Goal: Task Accomplishment & Management: Manage account settings

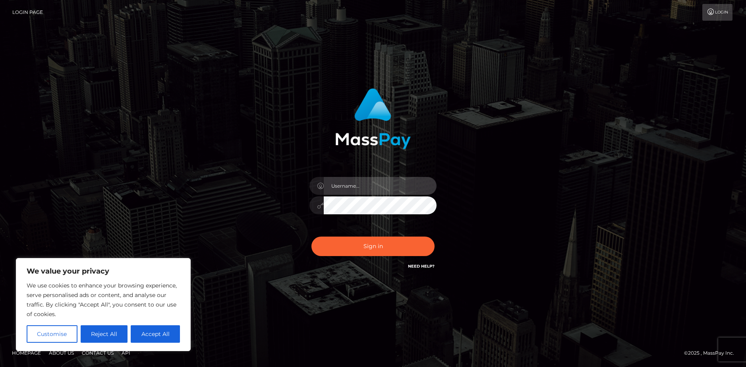
click at [368, 186] on input "text" at bounding box center [380, 186] width 113 height 18
type input "[EMAIL_ADDRESS][DOMAIN_NAME]"
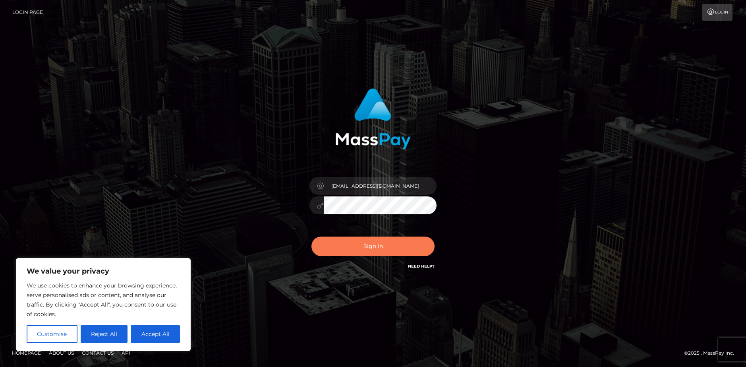
click at [359, 242] on button "Sign in" at bounding box center [372, 245] width 123 height 19
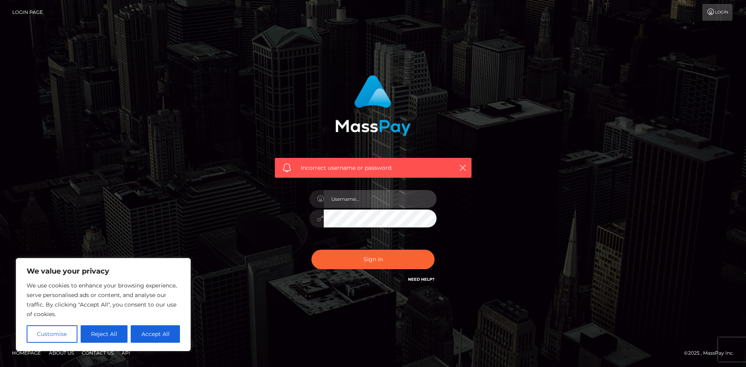
drag, startPoint x: 352, startPoint y: 203, endPoint x: 345, endPoint y: 203, distance: 6.4
click at [352, 203] on input "text" at bounding box center [380, 199] width 113 height 18
click at [151, 331] on button "Accept All" at bounding box center [155, 333] width 49 height 17
checkbox input "true"
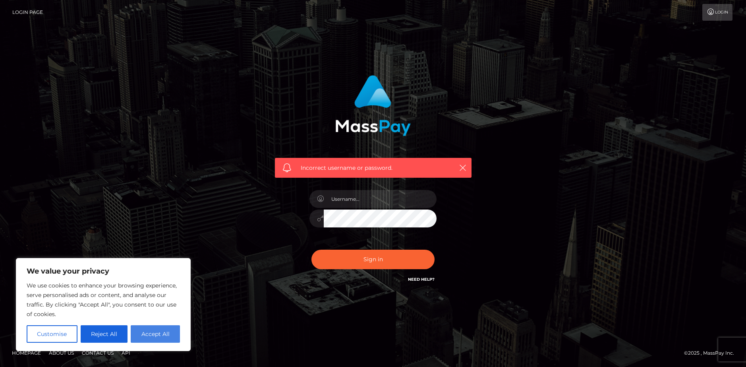
checkbox input "true"
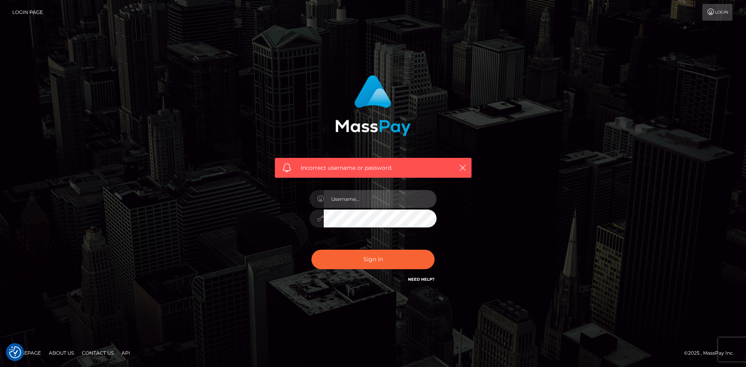
click at [362, 204] on input "text" at bounding box center [380, 199] width 113 height 18
type input "[EMAIL_ADDRESS][DOMAIN_NAME]"
drag, startPoint x: 279, startPoint y: 231, endPoint x: 284, endPoint y: 232, distance: 5.4
click at [279, 231] on div "Incorrect username or password. kuro.himeuwu@gmail.com" at bounding box center [373, 179] width 209 height 221
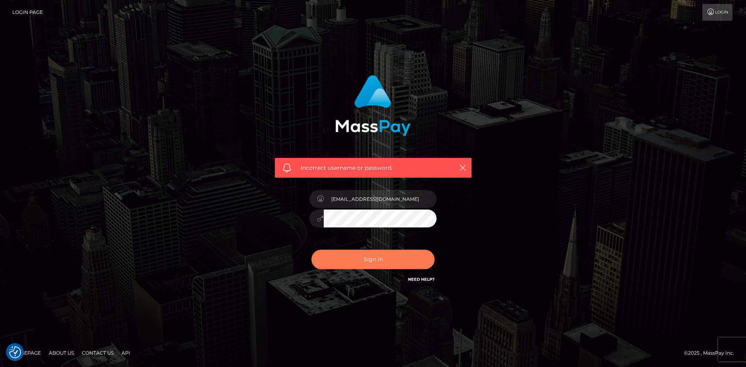
click at [368, 260] on button "Sign in" at bounding box center [372, 259] width 123 height 19
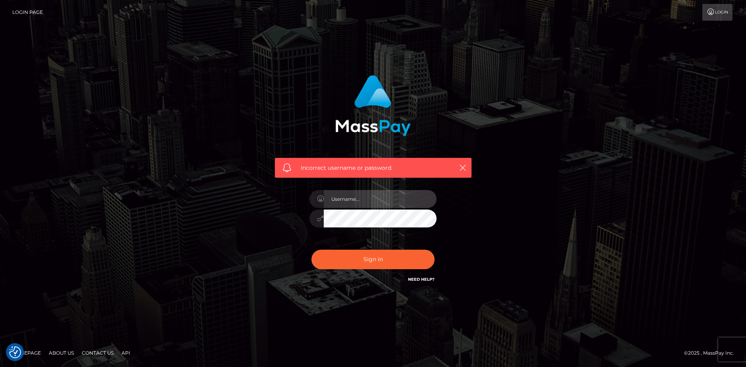
click at [361, 203] on input "text" at bounding box center [380, 199] width 113 height 18
type input "[EMAIL_ADDRESS][DOMAIN_NAME]"
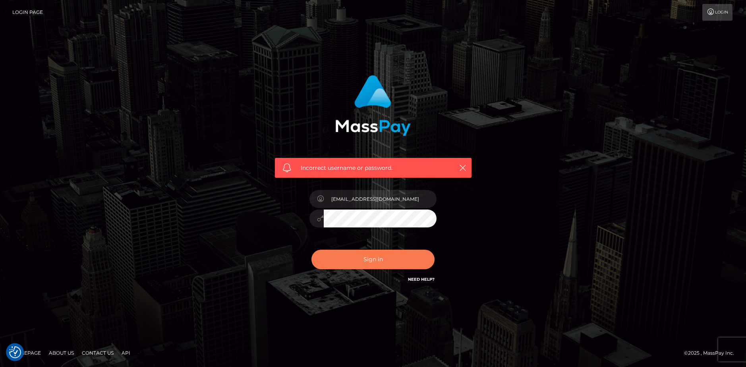
click at [370, 252] on button "Sign in" at bounding box center [372, 259] width 123 height 19
drag, startPoint x: 267, startPoint y: 210, endPoint x: 361, endPoint y: 259, distance: 106.5
click at [267, 210] on div "Incorrect username or password." at bounding box center [373, 183] width 221 height 228
click at [422, 278] on link "Need Help?" at bounding box center [421, 279] width 27 height 5
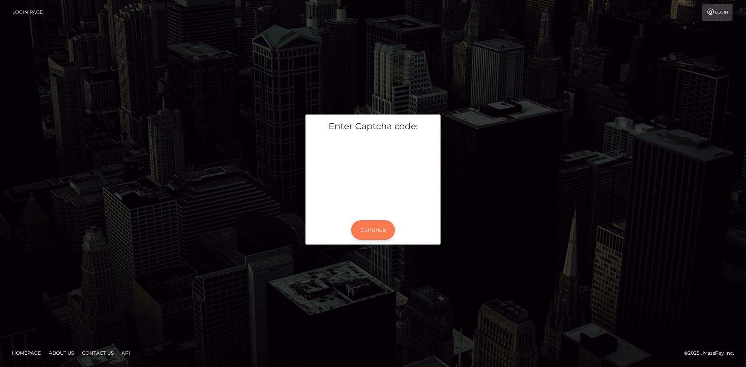
click at [370, 232] on button "Continue" at bounding box center [373, 229] width 44 height 19
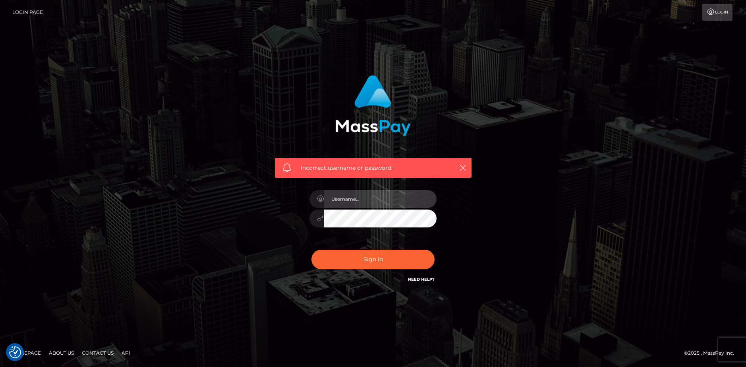
click at [373, 202] on input "text" at bounding box center [380, 199] width 113 height 18
click at [347, 205] on input "text" at bounding box center [380, 199] width 113 height 18
type input "[EMAIL_ADDRESS][DOMAIN_NAME]"
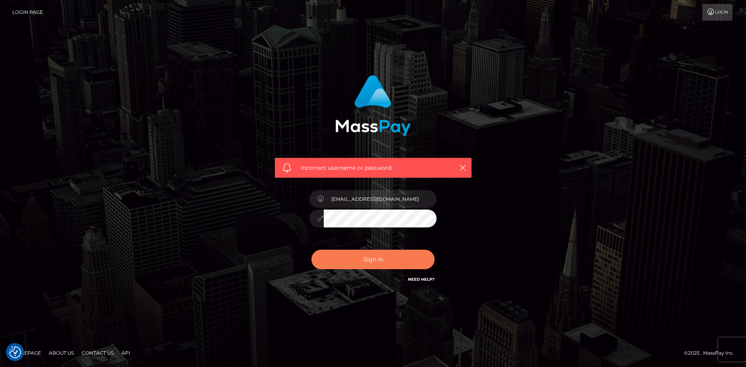
click at [385, 262] on button "Sign in" at bounding box center [372, 259] width 123 height 19
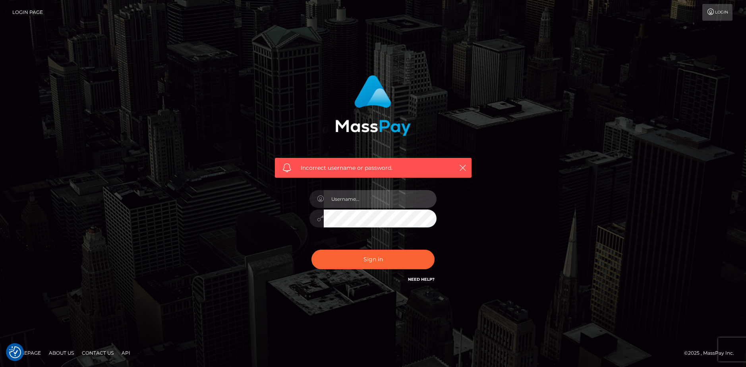
click at [348, 196] on input "text" at bounding box center [380, 199] width 113 height 18
type input "kuro.himeuwu@gmail.com"
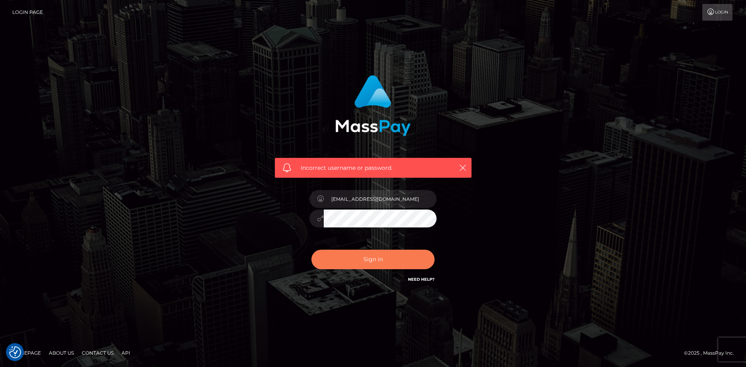
click at [358, 257] on button "Sign in" at bounding box center [372, 259] width 123 height 19
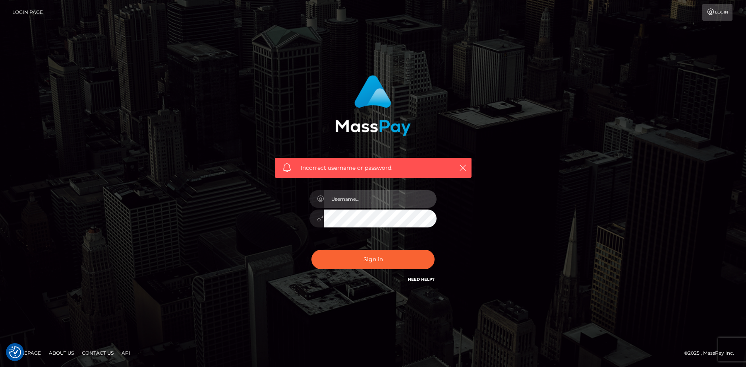
click at [363, 195] on input "text" at bounding box center [380, 199] width 113 height 18
type input "kuro.himeuwu@gmail.com"
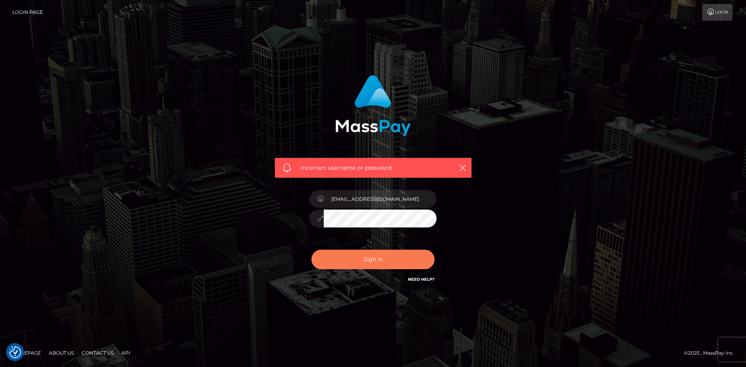
click at [355, 264] on button "Sign in" at bounding box center [372, 259] width 123 height 19
click at [27, 8] on link "Login Page" at bounding box center [27, 12] width 31 height 17
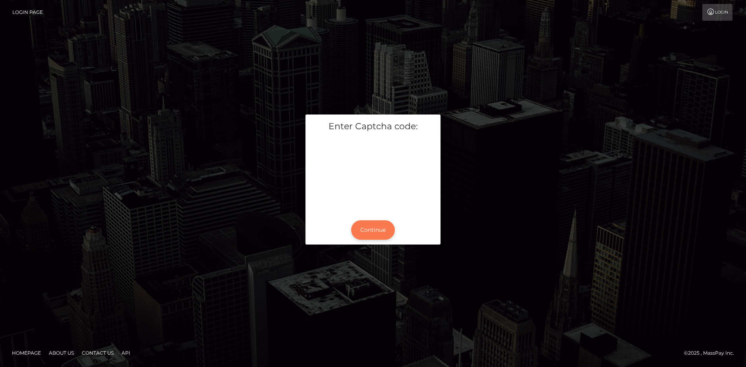
click at [381, 225] on button "Continue" at bounding box center [373, 229] width 44 height 19
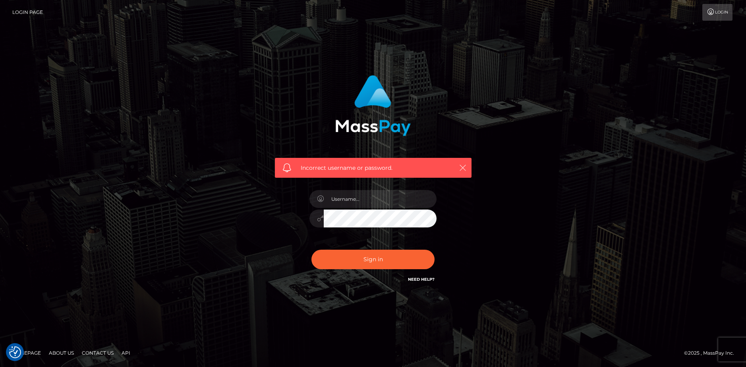
click at [460, 167] on icon "button" at bounding box center [463, 168] width 8 height 8
click at [377, 201] on input "text" at bounding box center [380, 199] width 113 height 18
click at [312, 128] on div "Incorrect username or password." at bounding box center [373, 123] width 209 height 108
click at [391, 204] on input "text" at bounding box center [380, 199] width 113 height 18
type input "[EMAIL_ADDRESS][DOMAIN_NAME]"
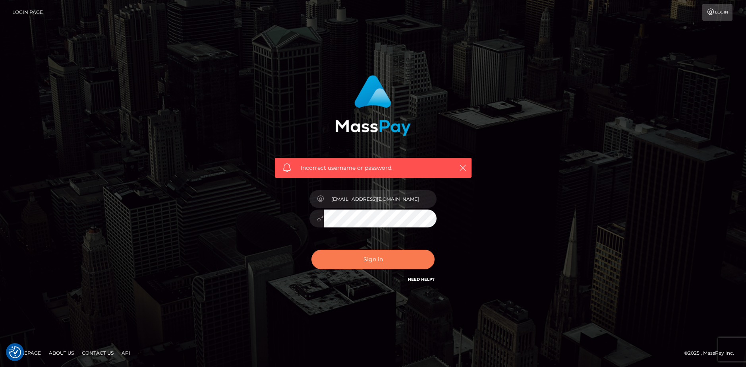
click at [383, 255] on button "Sign in" at bounding box center [372, 259] width 123 height 19
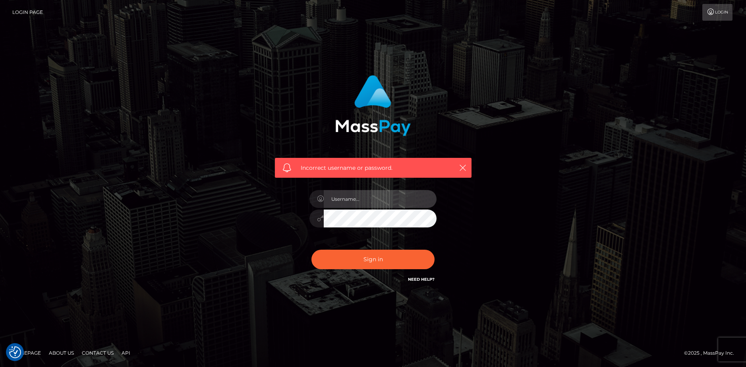
click at [377, 197] on input "text" at bounding box center [380, 199] width 113 height 18
type input "[EMAIL_ADDRESS][DOMAIN_NAME]"
click at [418, 280] on link "Need Help?" at bounding box center [421, 279] width 27 height 5
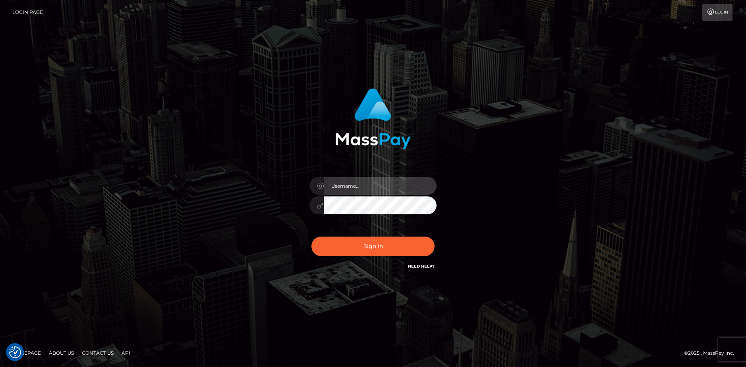
click at [354, 186] on input "text" at bounding box center [380, 186] width 113 height 18
type input "[EMAIL_ADDRESS][DOMAIN_NAME]"
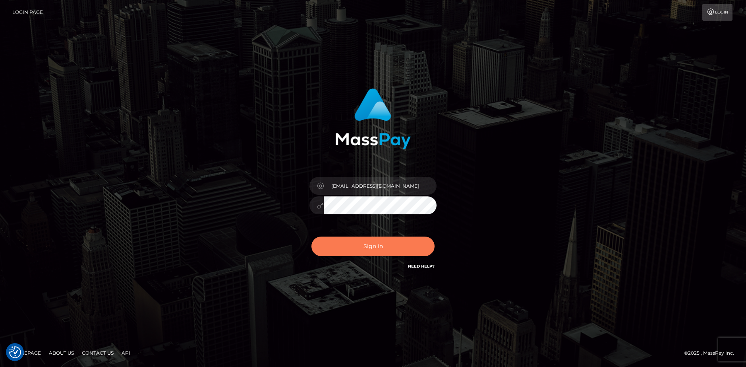
click at [375, 242] on button "Sign in" at bounding box center [372, 245] width 123 height 19
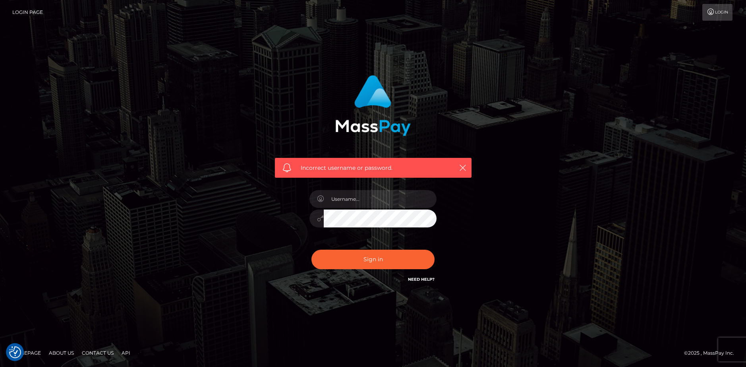
click at [340, 166] on span "Incorrect username or password." at bounding box center [373, 168] width 145 height 8
copy div "Incorrect username or password."
click at [330, 205] on input "text" at bounding box center [380, 199] width 113 height 18
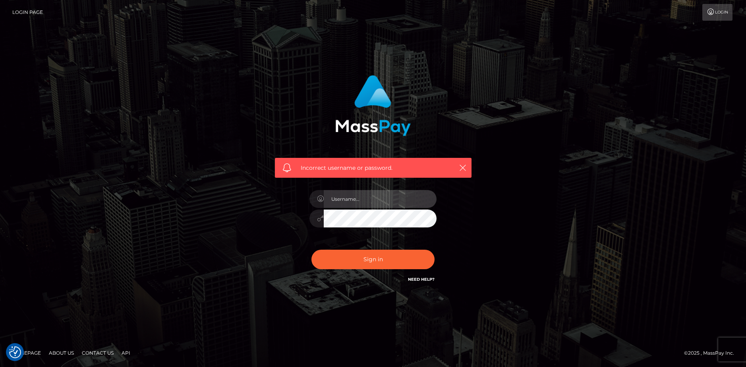
type input "[EMAIL_ADDRESS][DOMAIN_NAME]"
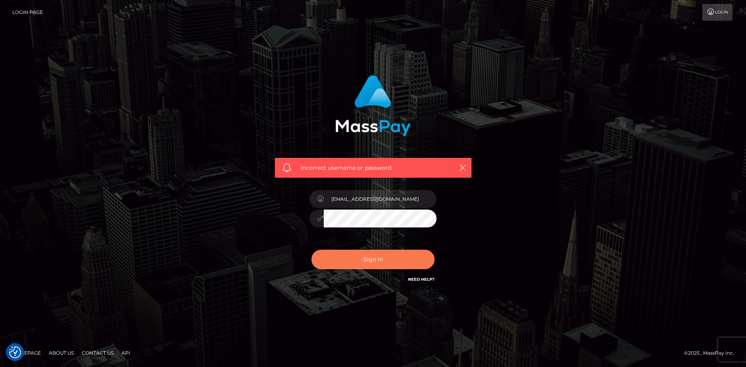
click at [392, 255] on button "Sign in" at bounding box center [372, 259] width 123 height 19
click at [99, 351] on link "Contact Us" at bounding box center [98, 352] width 38 height 12
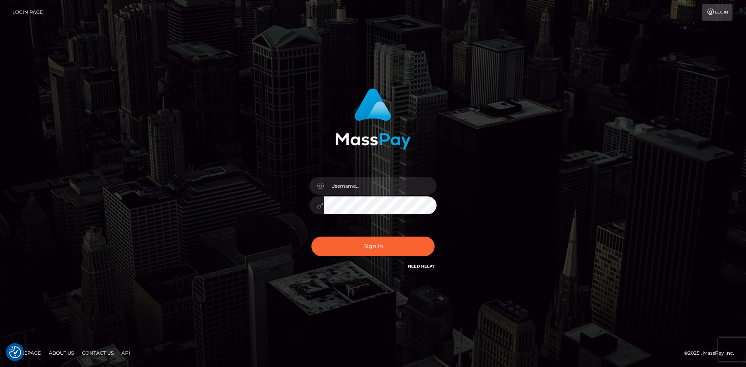
checkbox input "true"
drag, startPoint x: 373, startPoint y: 189, endPoint x: 372, endPoint y: 183, distance: 5.6
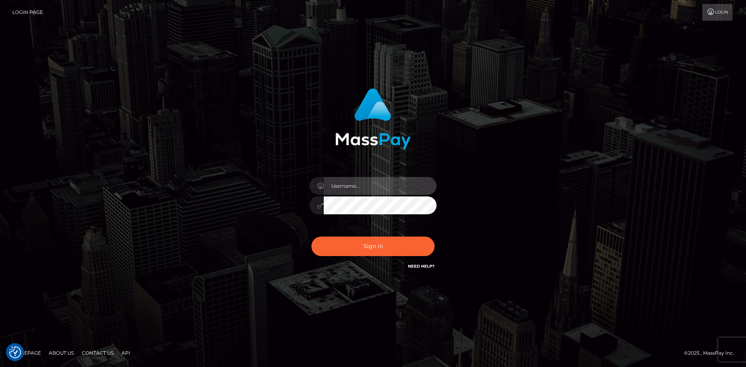
click at [372, 189] on input "text" at bounding box center [380, 186] width 113 height 18
click at [356, 148] on img at bounding box center [372, 118] width 75 height 61
click at [354, 184] on input "text" at bounding box center [380, 186] width 113 height 18
type input "[EMAIL_ADDRESS][DOMAIN_NAME]"
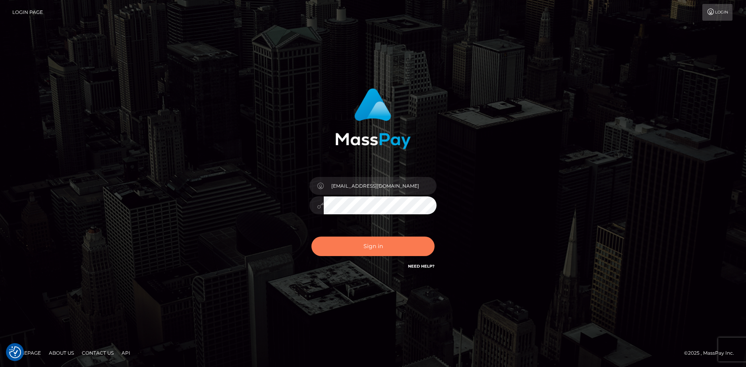
click at [338, 244] on button "Sign in" at bounding box center [372, 245] width 123 height 19
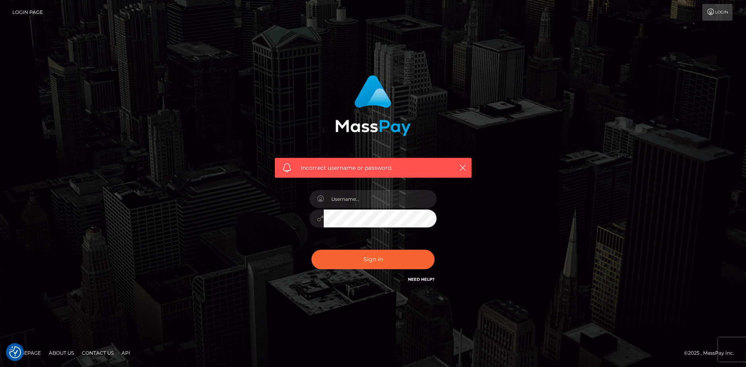
click at [399, 188] on div at bounding box center [373, 214] width 139 height 61
click at [397, 191] on input "text" at bounding box center [380, 199] width 113 height 18
